Goal: Transaction & Acquisition: Obtain resource

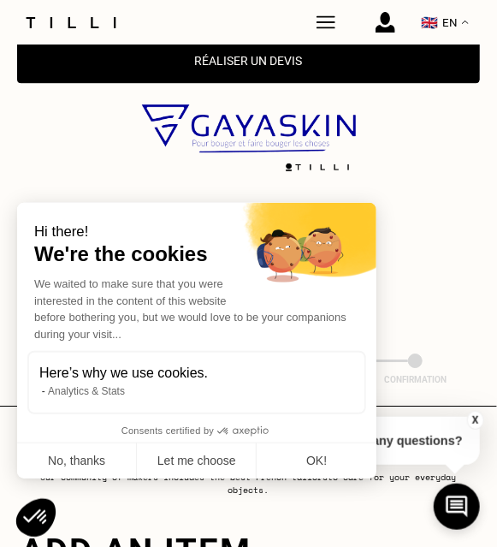
scroll to position [1115, 0]
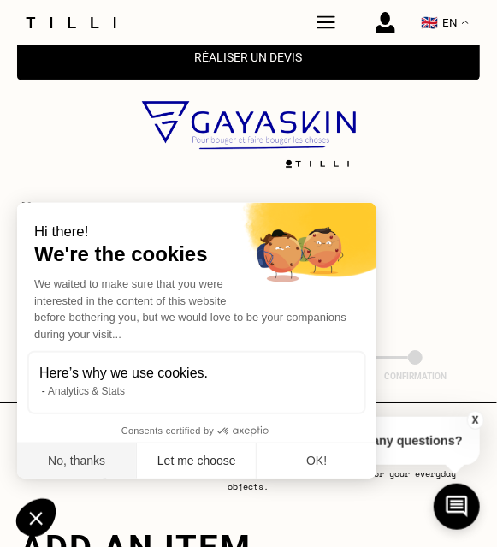
click at [88, 460] on button "No, thanks" at bounding box center [77, 461] width 120 height 36
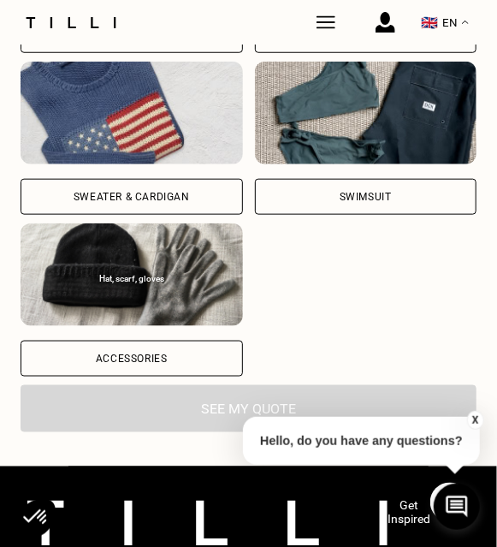
scroll to position [1834, 0]
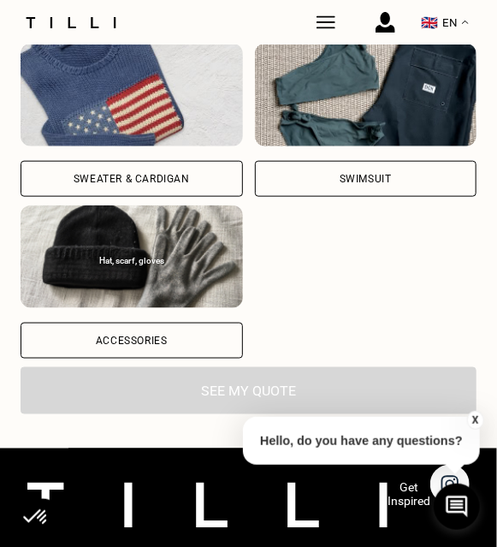
click at [476, 416] on button "X" at bounding box center [475, 420] width 17 height 19
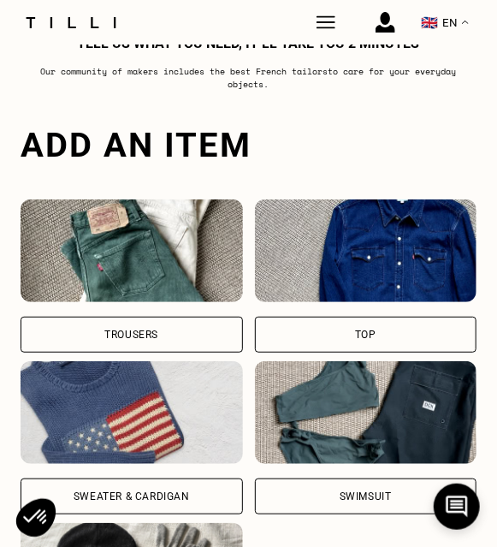
scroll to position [0, 0]
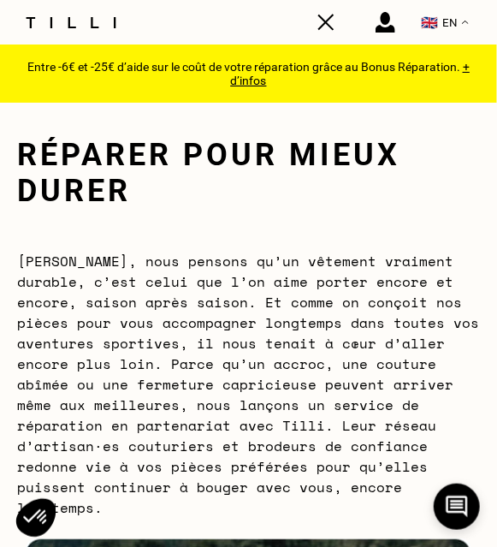
click at [335, 17] on img at bounding box center [326, 22] width 19 height 19
click at [335, 16] on img at bounding box center [326, 22] width 19 height 19
click at [462, 25] on button "🇬🇧 EN" at bounding box center [444, 22] width 65 height 33
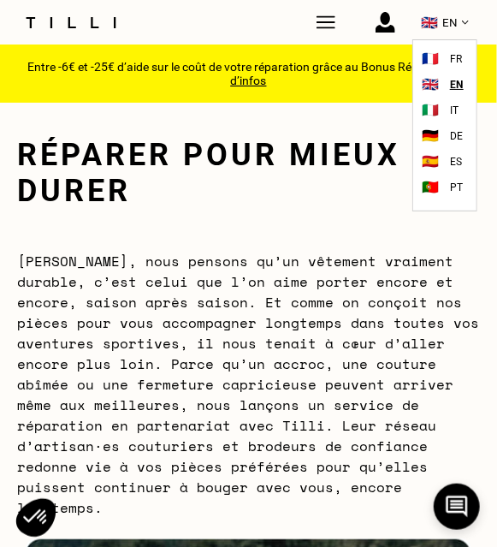
click at [334, 22] on img at bounding box center [326, 22] width 19 height 19
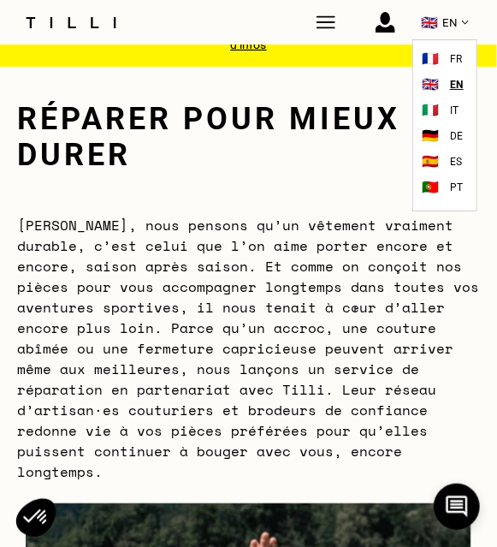
scroll to position [164, 0]
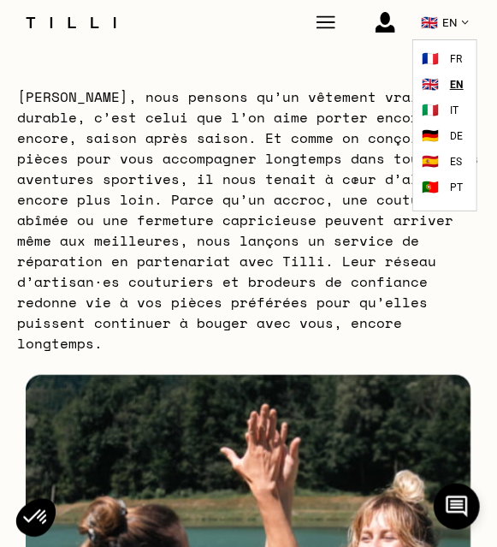
click at [268, 201] on span "[PERSON_NAME], nous pensons qu’un vêtement vraiment durable, c’est celui que l’…" at bounding box center [248, 219] width 462 height 267
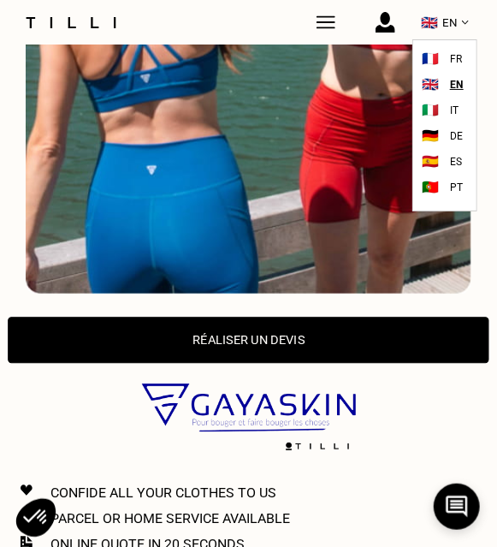
click at [281, 317] on button "Réaliser un devis" at bounding box center [249, 340] width 482 height 46
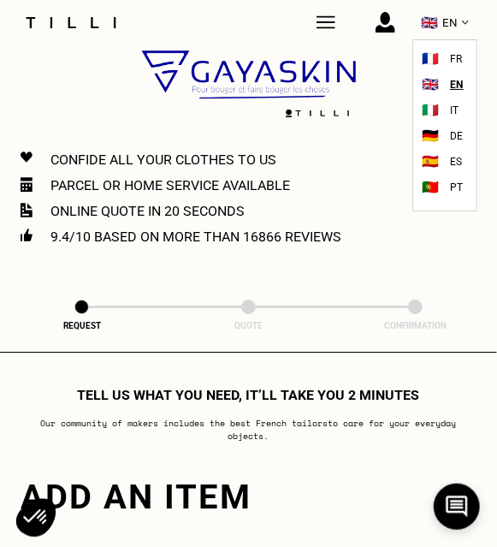
scroll to position [1128, 0]
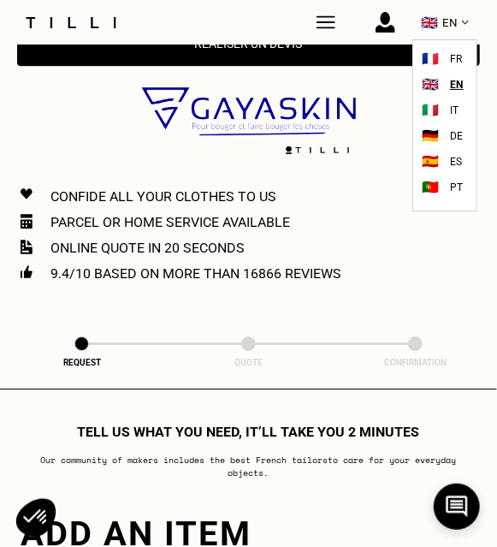
drag, startPoint x: 220, startPoint y: 422, endPoint x: 263, endPoint y: 434, distance: 45.2
click at [221, 453] on p "Our community of makers includes the best French tailors to care for your every…" at bounding box center [249, 466] width 456 height 26
click at [297, 453] on p "Our community of makers includes the best French tailors to care for your every…" at bounding box center [249, 466] width 456 height 26
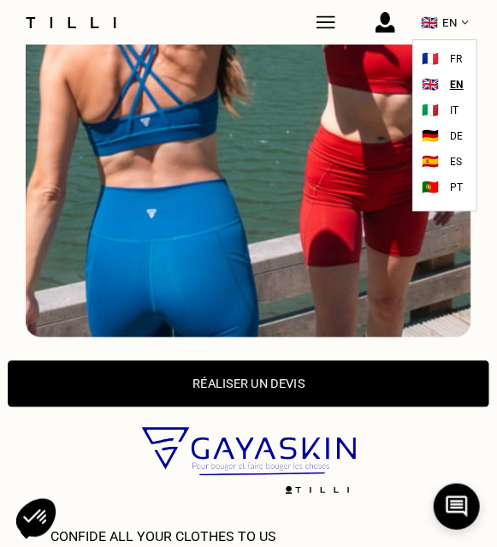
click at [281, 360] on button "Réaliser un devis" at bounding box center [249, 383] width 482 height 46
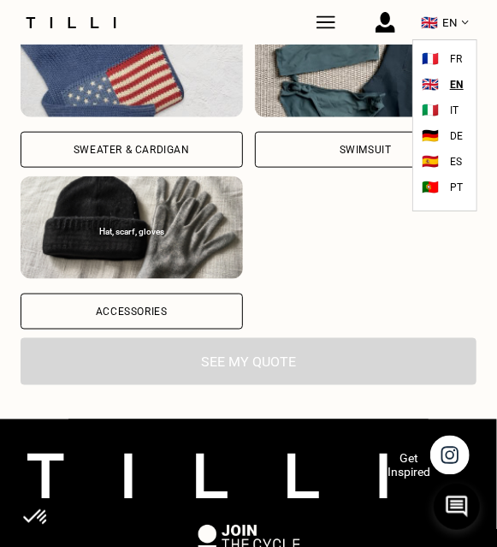
scroll to position [1886, 0]
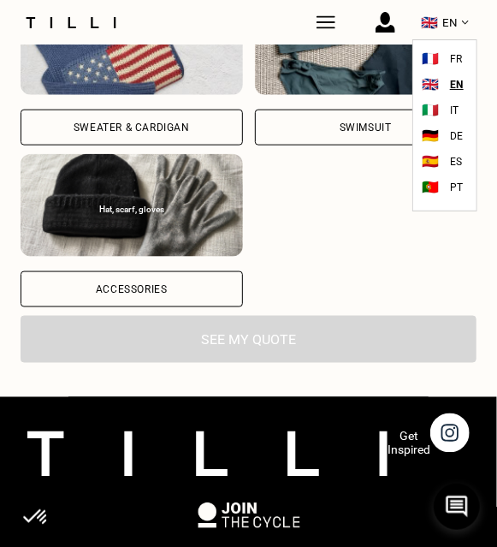
click at [280, 316] on div "See my quote" at bounding box center [249, 339] width 456 height 47
click at [464, 505] on icon at bounding box center [457, 506] width 28 height 45
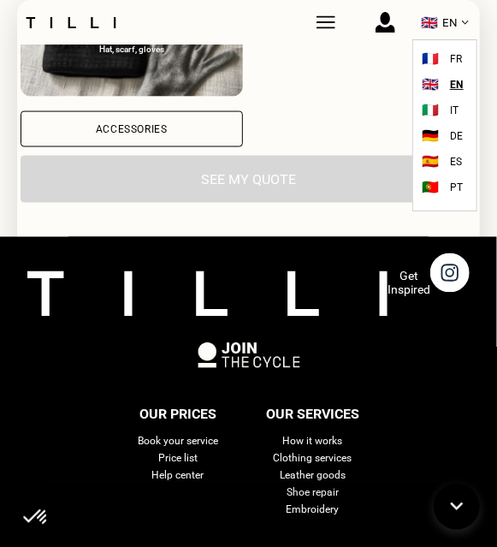
scroll to position [2048, 0]
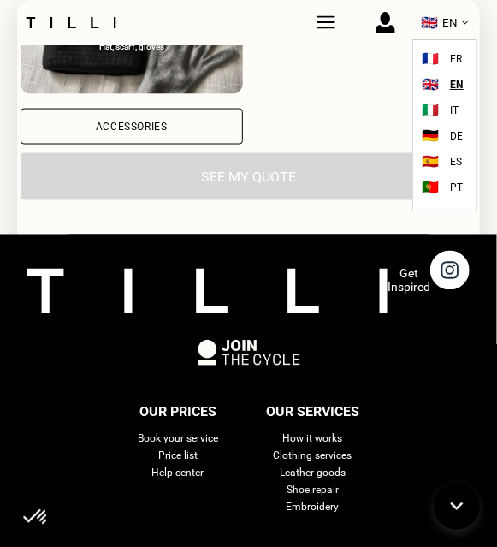
click at [362, 497] on div "Our Prices Book your service Price list Help center Our Services How it works C…" at bounding box center [249, 557] width 279 height 315
click at [435, 498] on button at bounding box center [456, 506] width 50 height 50
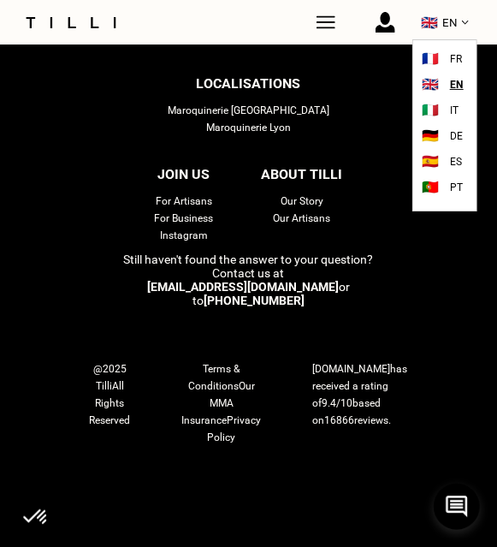
scroll to position [2561, 0]
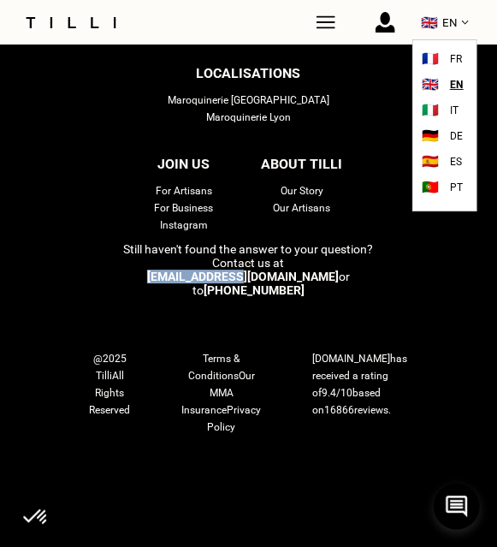
drag, startPoint x: 149, startPoint y: 201, endPoint x: 229, endPoint y: 207, distance: 80.6
click at [227, 242] on p "Still haven't found the answer to your question? Contact us at [EMAIL_ADDRESS][…" at bounding box center [249, 269] width 279 height 55
drag, startPoint x: 235, startPoint y: 204, endPoint x: 162, endPoint y: 205, distance: 73.6
click at [165, 242] on p "Still haven't found the answer to your question? Contact us at [EMAIL_ADDRESS][…" at bounding box center [249, 269] width 279 height 55
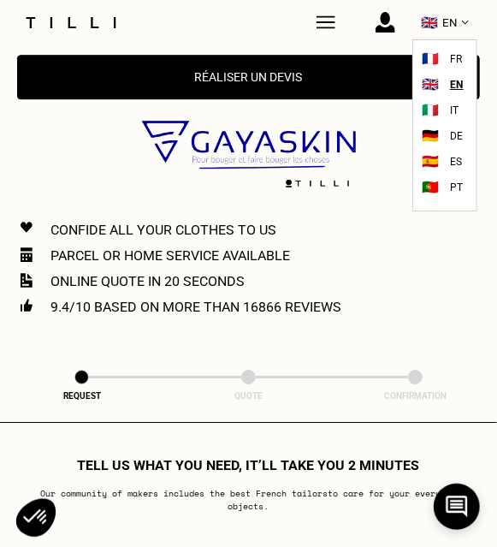
scroll to position [1578, 0]
